Goal: Check status: Check status

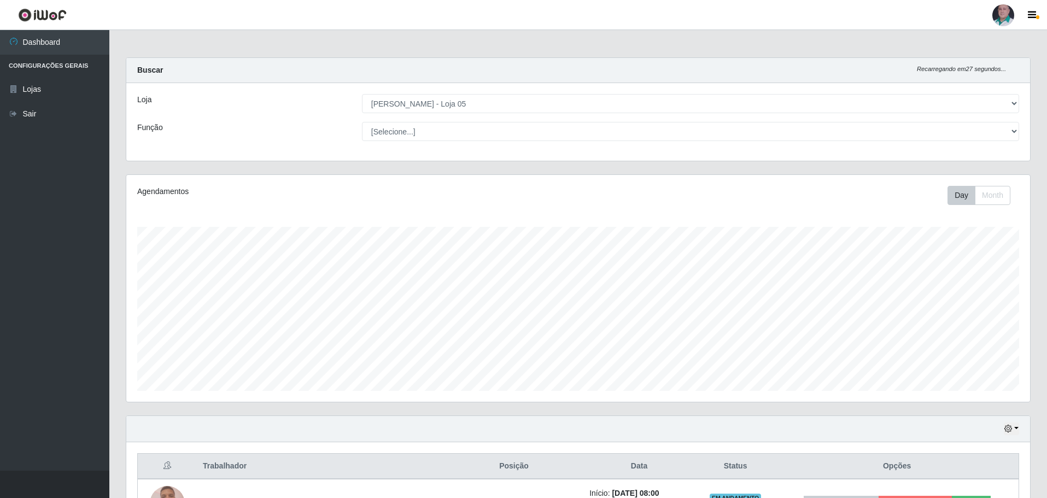
select select "252"
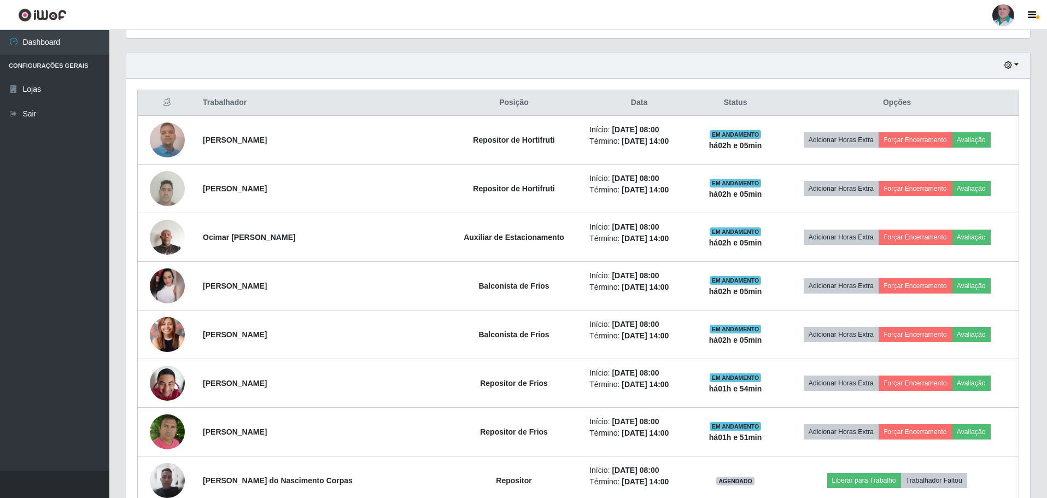
scroll to position [330, 0]
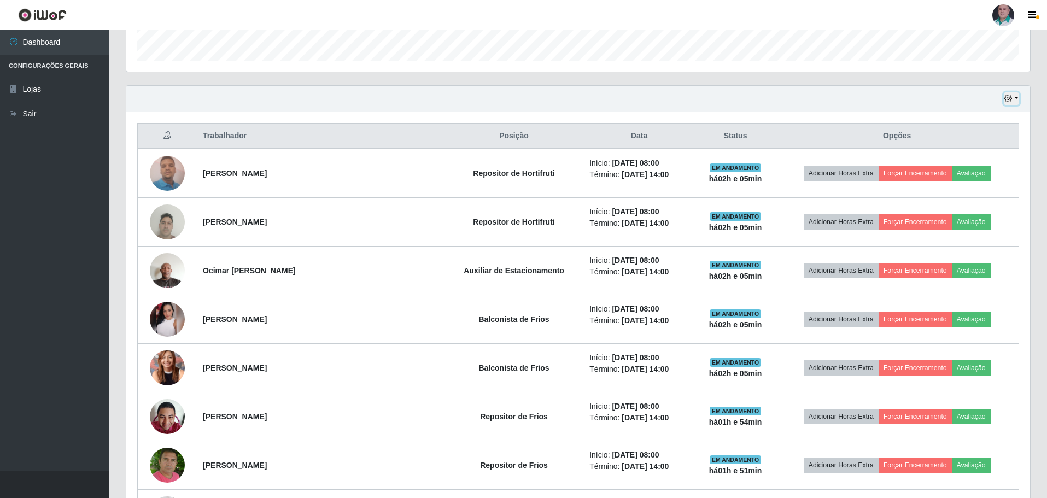
click at [1018, 100] on button "button" at bounding box center [1011, 98] width 15 height 13
click at [994, 162] on button "3 dias" at bounding box center [975, 164] width 86 height 23
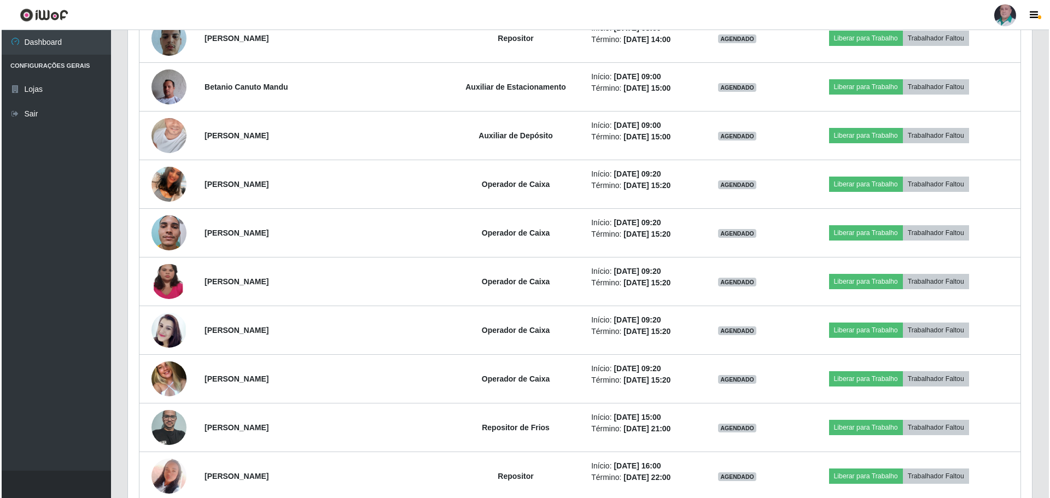
scroll to position [3277, 0]
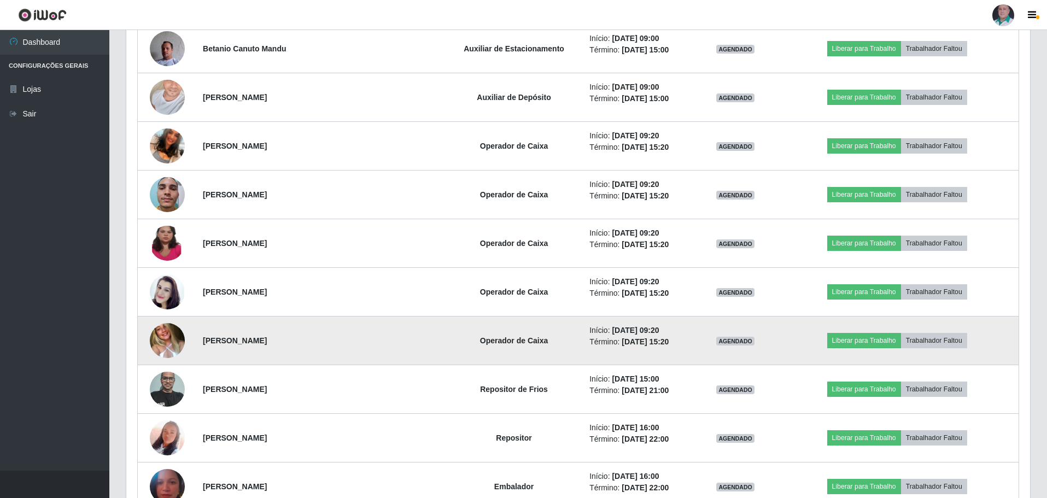
click at [174, 337] on img at bounding box center [167, 341] width 35 height 46
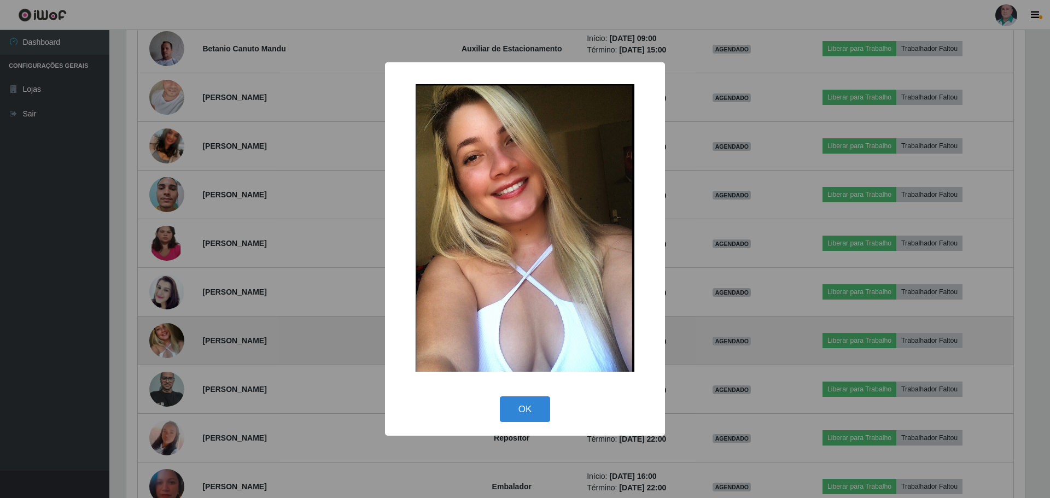
click at [174, 337] on div "× OK Cancel" at bounding box center [525, 249] width 1050 height 498
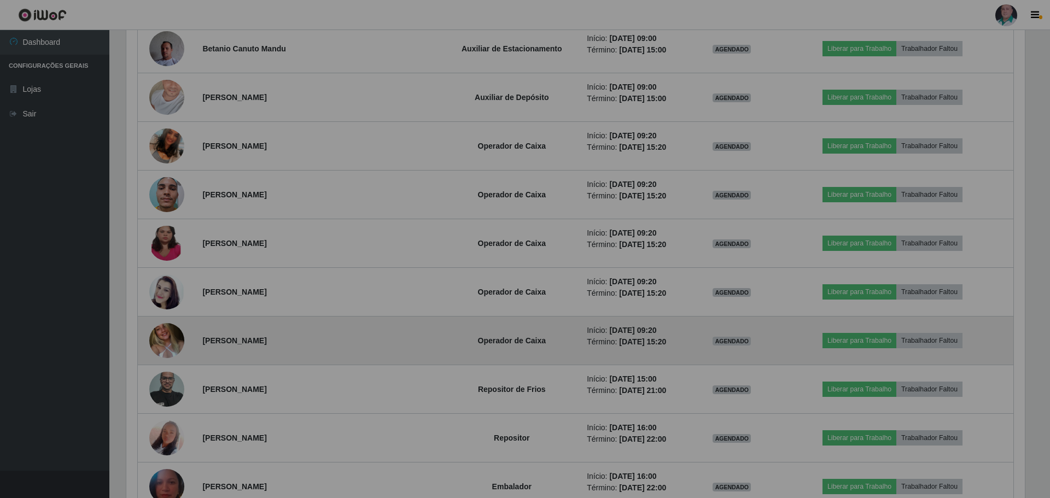
scroll to position [227, 904]
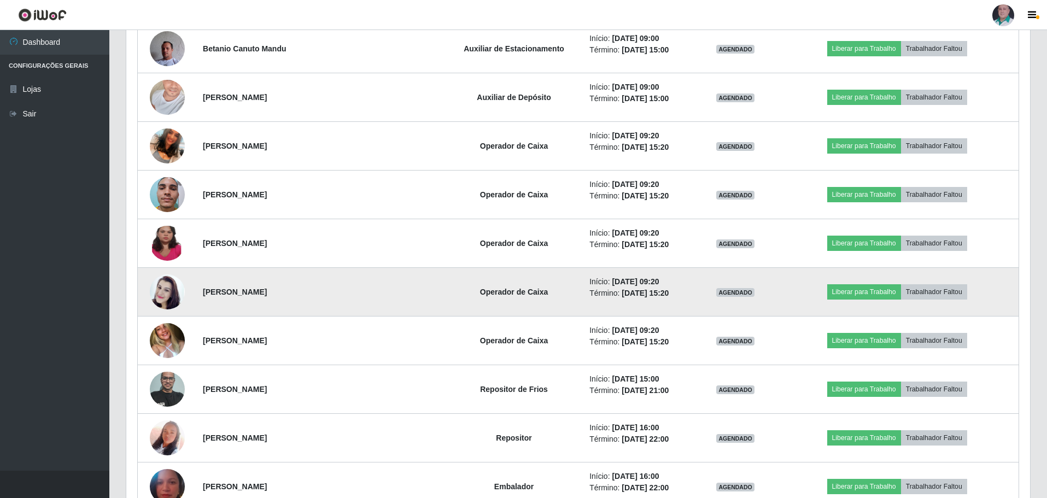
click at [171, 293] on img at bounding box center [167, 292] width 35 height 62
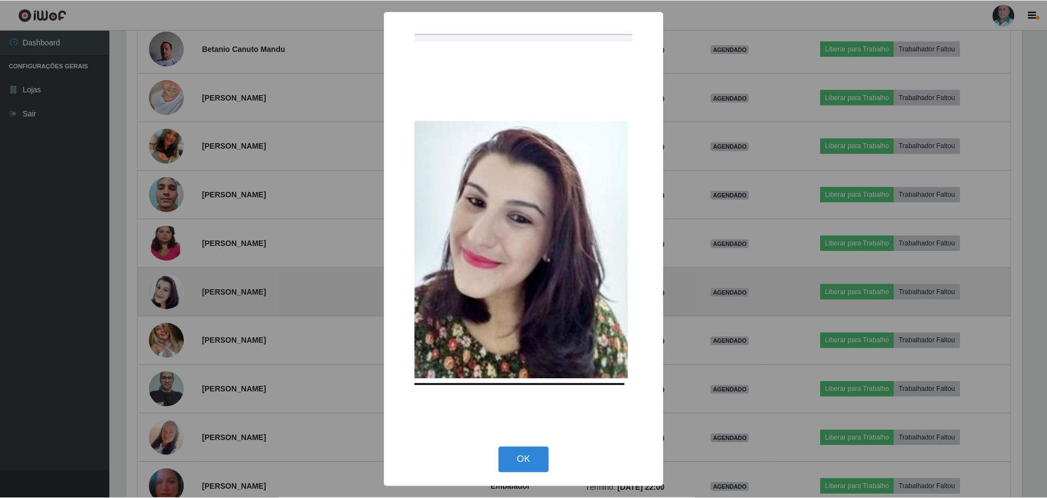
scroll to position [227, 898]
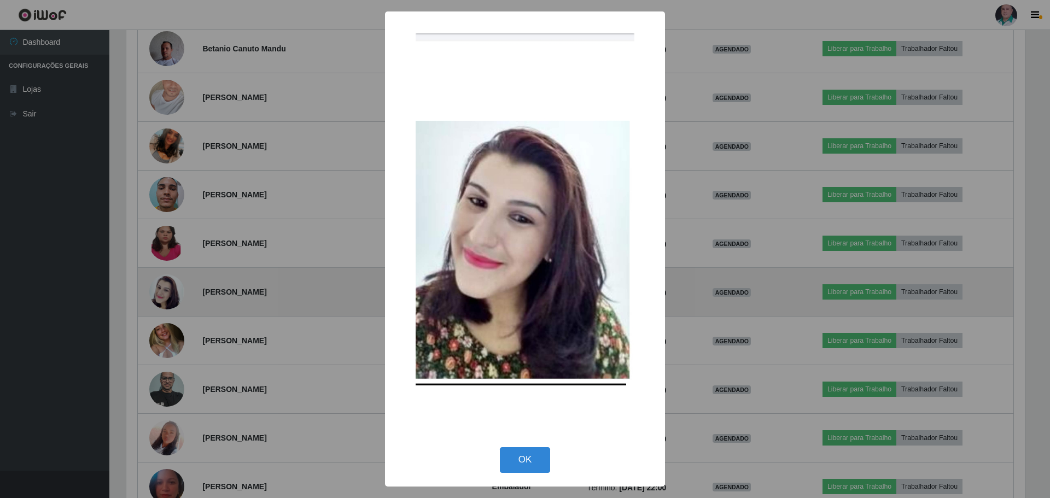
click at [171, 293] on div "× OK Cancel" at bounding box center [525, 249] width 1050 height 498
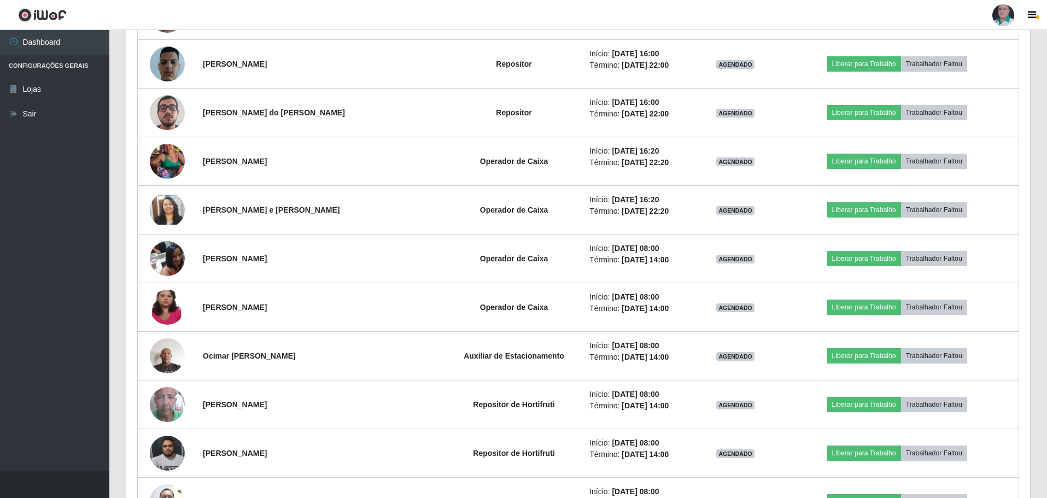
scroll to position [4701, 0]
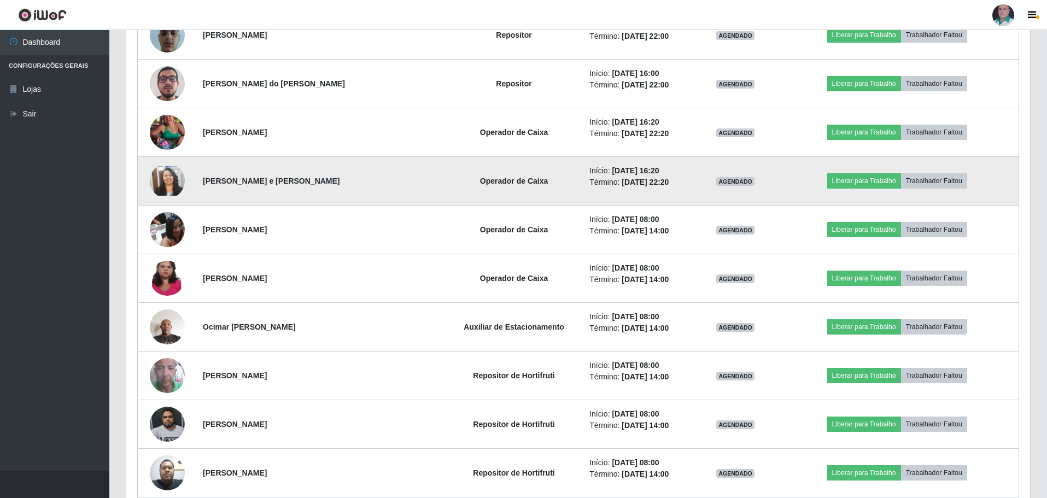
click at [177, 178] on img at bounding box center [167, 181] width 35 height 30
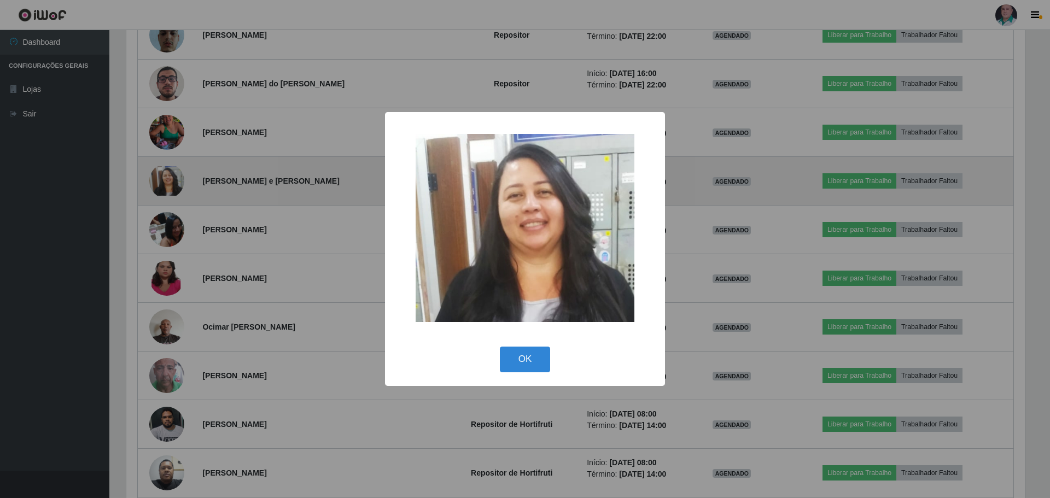
click at [177, 178] on div "× OK Cancel" at bounding box center [525, 249] width 1050 height 498
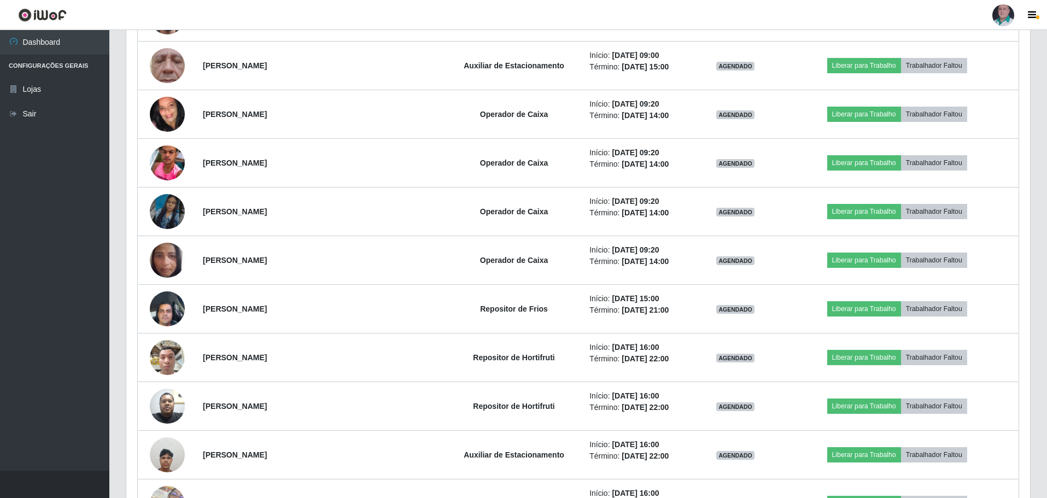
scroll to position [5528, 0]
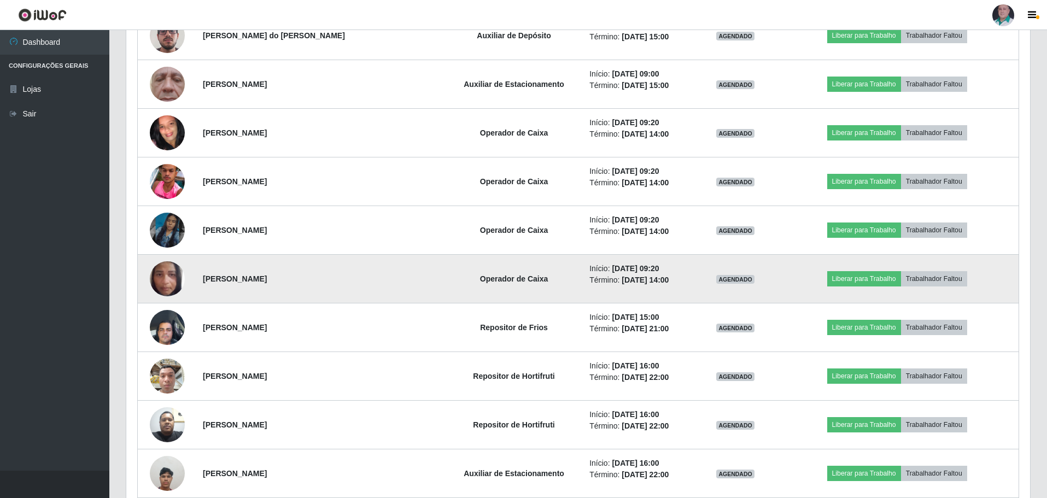
click at [168, 272] on img at bounding box center [167, 279] width 35 height 62
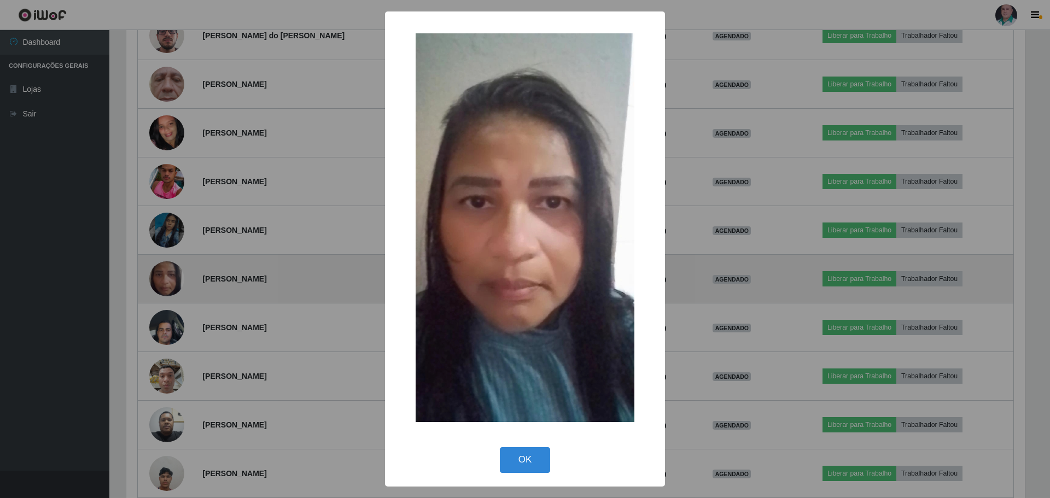
click at [168, 272] on div "× OK Cancel" at bounding box center [525, 249] width 1050 height 498
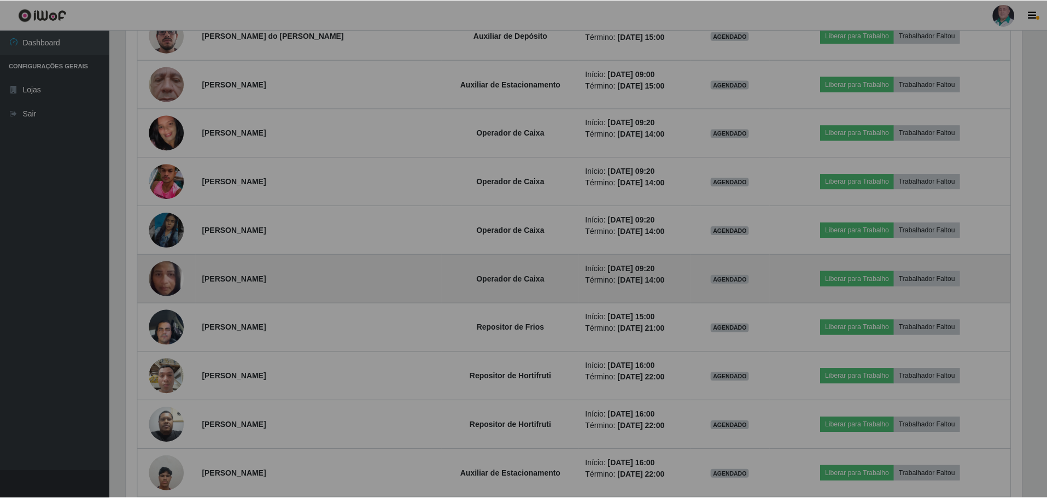
scroll to position [227, 904]
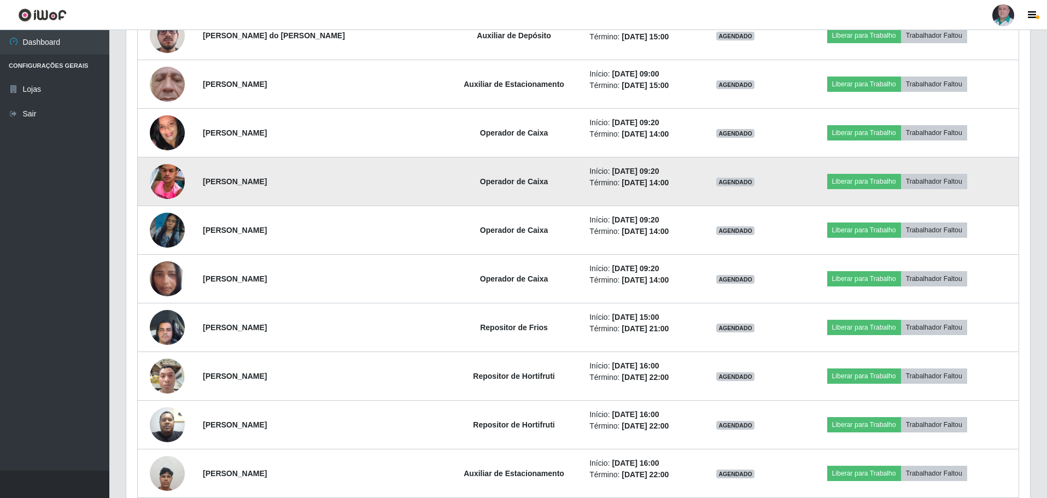
click at [170, 180] on img at bounding box center [167, 181] width 35 height 43
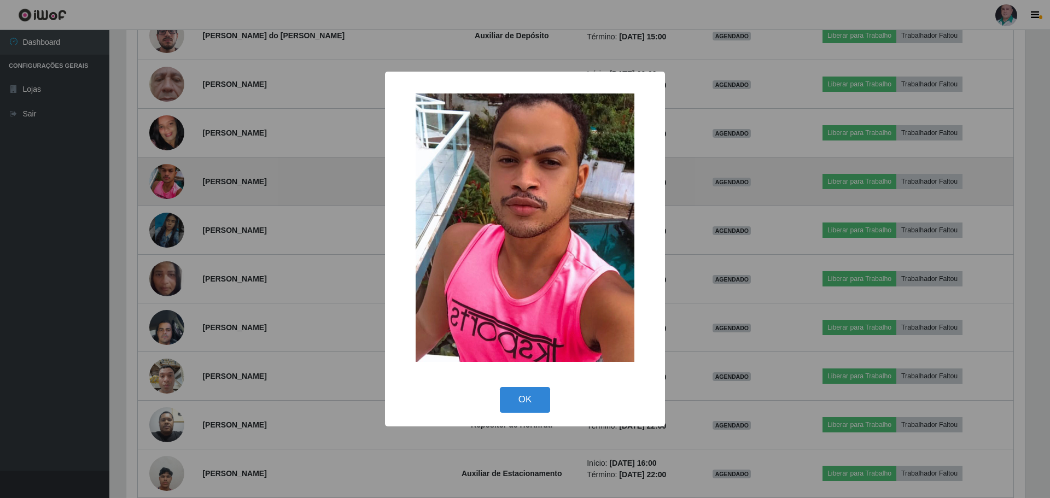
click at [170, 180] on div "× OK Cancel" at bounding box center [525, 249] width 1050 height 498
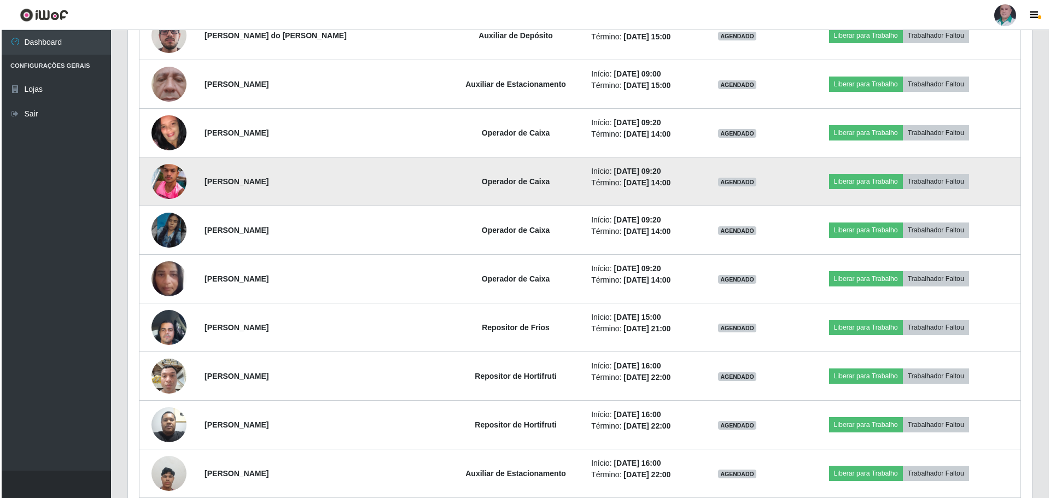
scroll to position [227, 904]
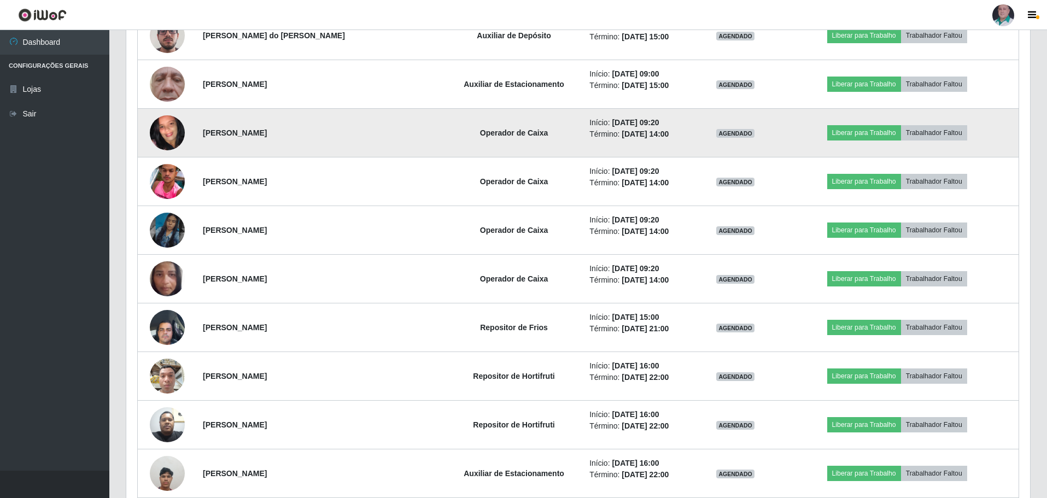
click at [167, 133] on img at bounding box center [167, 133] width 35 height 78
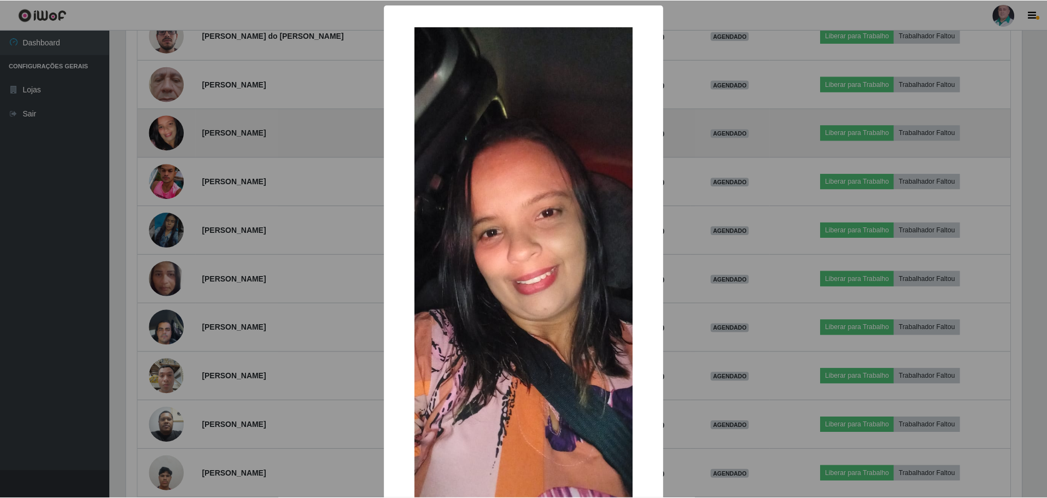
scroll to position [227, 898]
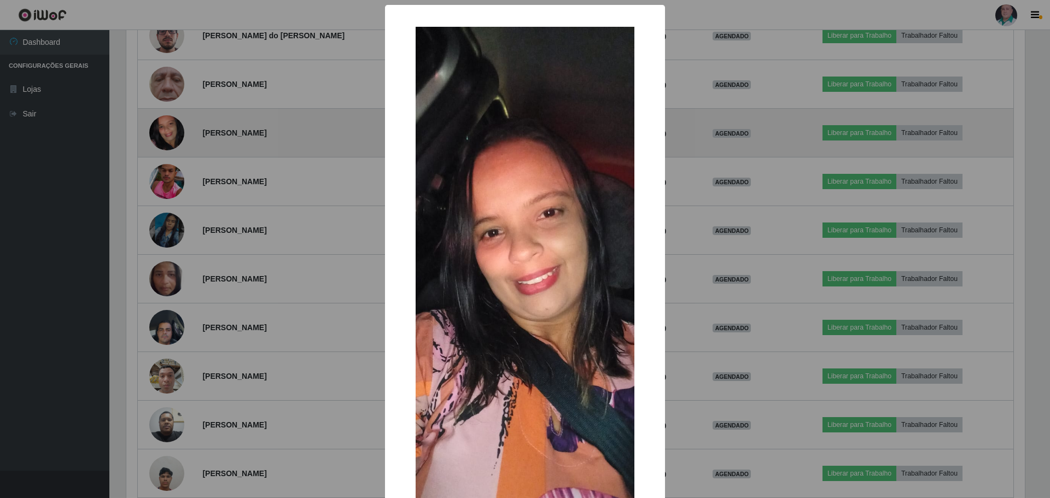
click at [167, 133] on div "× OK Cancel" at bounding box center [525, 249] width 1050 height 498
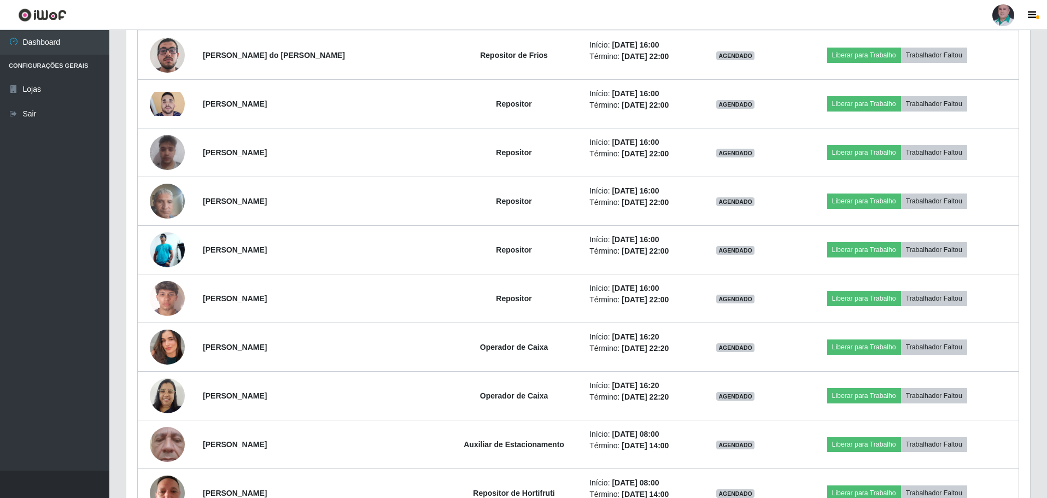
scroll to position [6734, 0]
